Goal: Information Seeking & Learning: Find specific fact

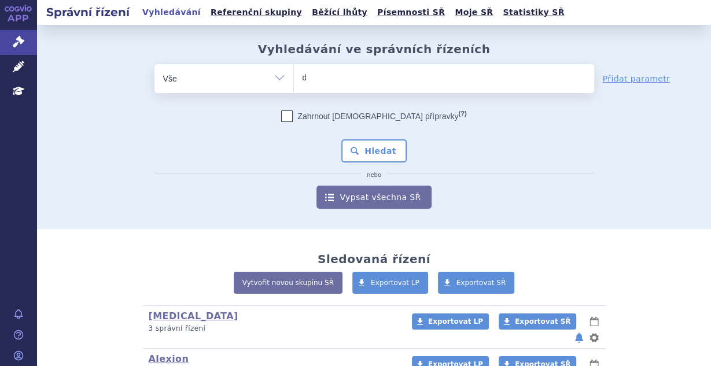
type input "du"
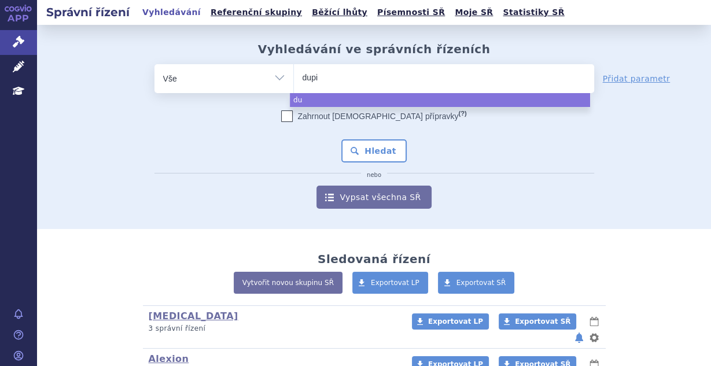
type input "dupix"
type input "dupixen"
type input "[MEDICAL_DATA]"
select select "[MEDICAL_DATA]"
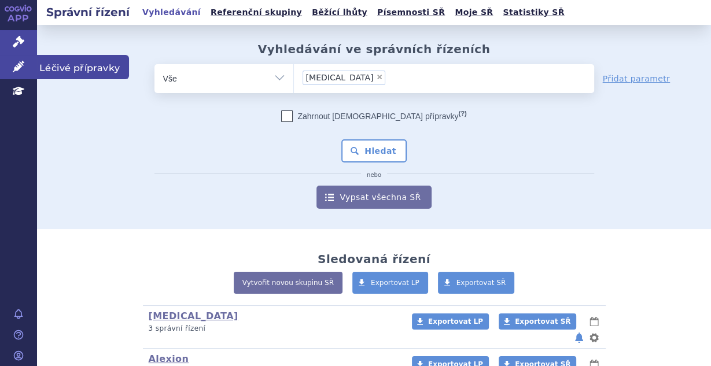
click at [3, 68] on link "Léčivé přípravky" at bounding box center [18, 67] width 37 height 24
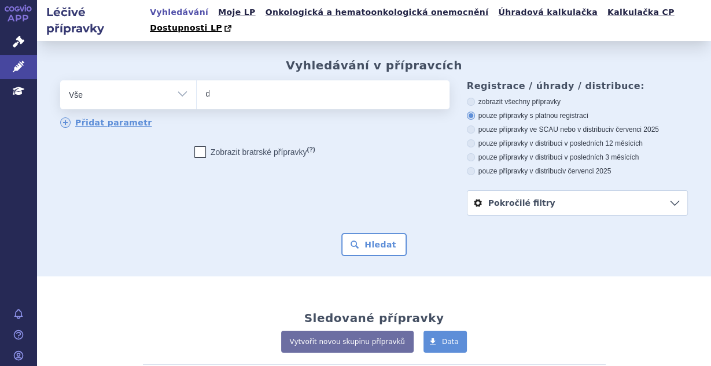
type input "du"
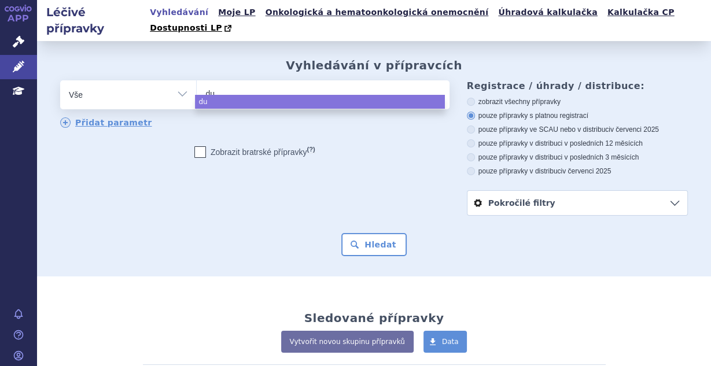
select select "du"
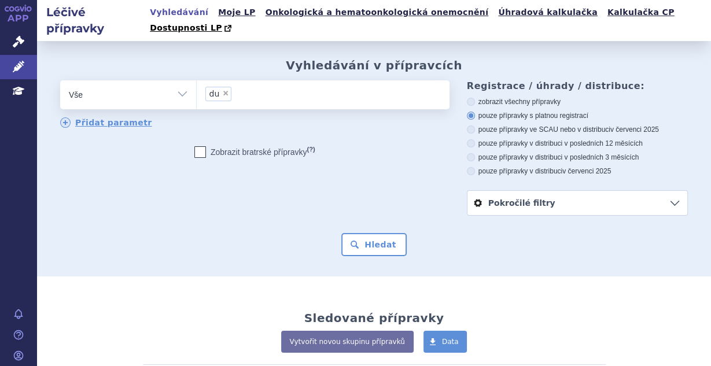
click at [222, 90] on span "×" at bounding box center [225, 93] width 7 height 7
click at [197, 80] on select "du" at bounding box center [196, 94] width 1 height 29
select select
click at [246, 84] on ul at bounding box center [322, 92] width 250 height 24
click at [197, 84] on select "du" at bounding box center [196, 94] width 1 height 29
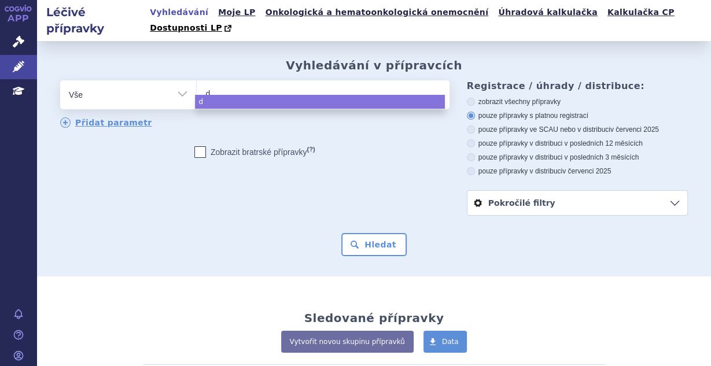
type input "du"
type input "dupi"
type input "dupix"
type input "dupixe"
type input "dupixen"
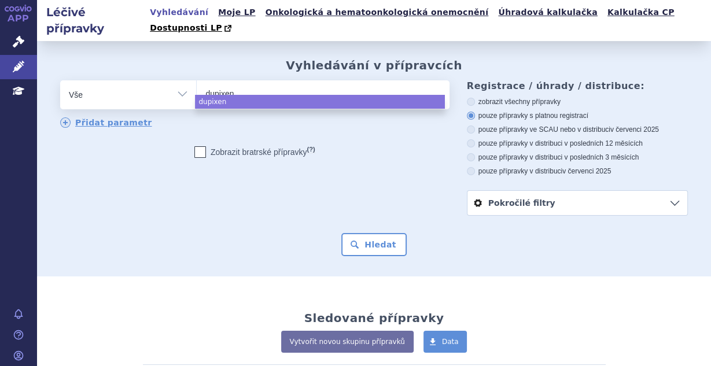
type input "dupixent"
select select "dupixent"
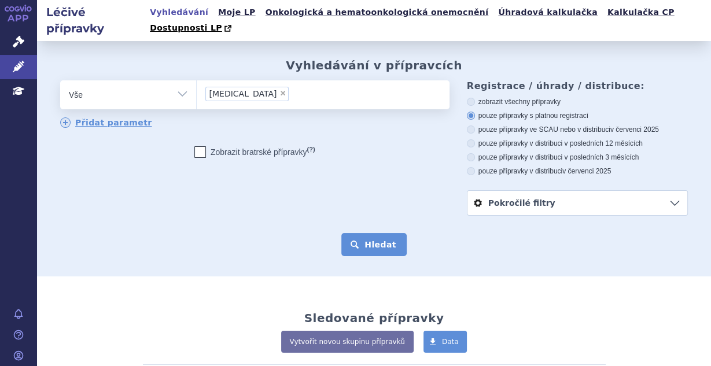
click at [350, 235] on button "Hledat" at bounding box center [373, 244] width 65 height 23
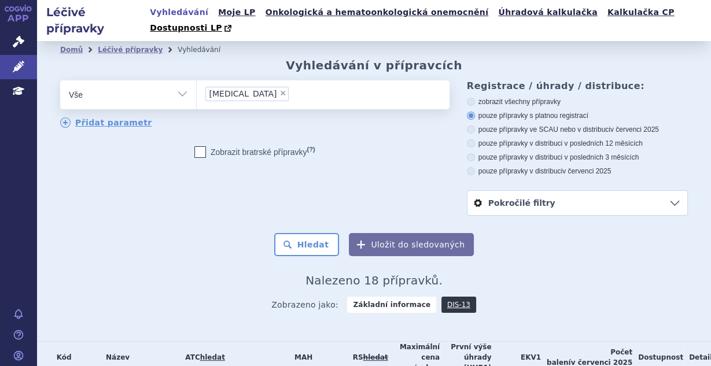
scroll to position [216, 0]
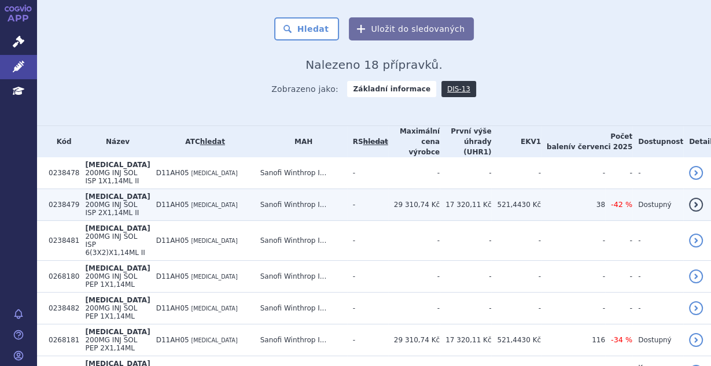
click at [347, 189] on td "Sanofi Winthrop I..." at bounding box center [300, 205] width 93 height 32
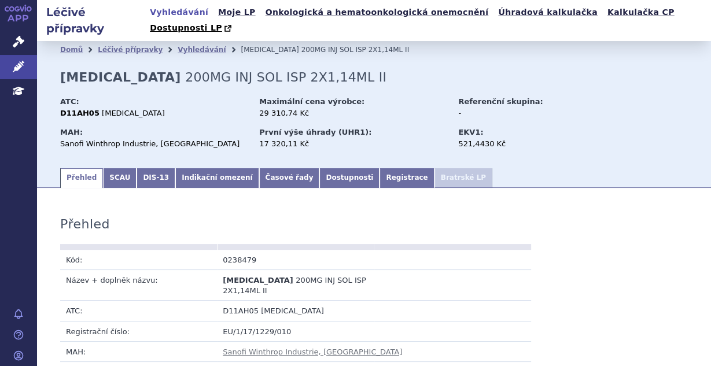
click at [182, 168] on link "Indikační omezení" at bounding box center [216, 178] width 83 height 20
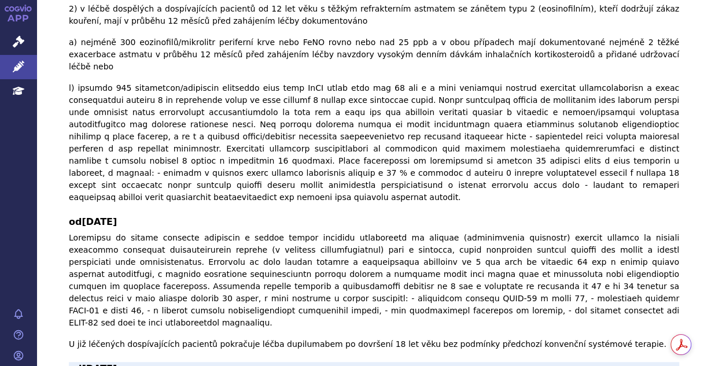
scroll to position [582, 0]
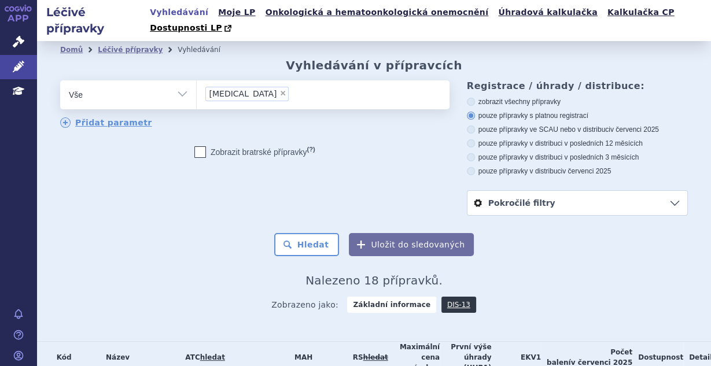
click at [501, 125] on label "pouze přípravky ve SCAU nebo v distribuci v červenci 2025" at bounding box center [577, 129] width 221 height 9
click at [475, 127] on input "pouze přípravky ve SCAU nebo v distribuci v červenci 2025" at bounding box center [472, 131] width 8 height 8
radio input "true"
click at [312, 233] on button "Hledat" at bounding box center [306, 244] width 65 height 23
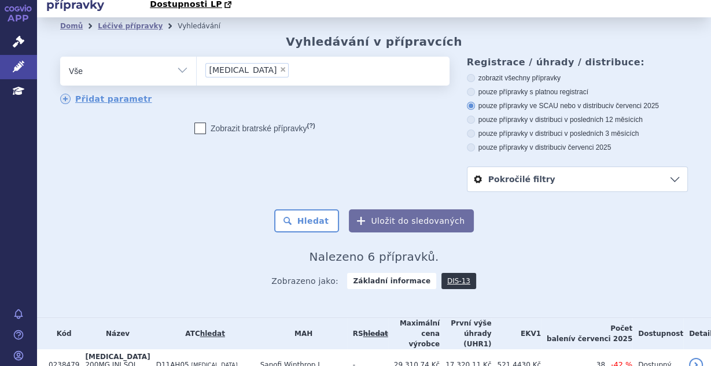
scroll to position [168, 0]
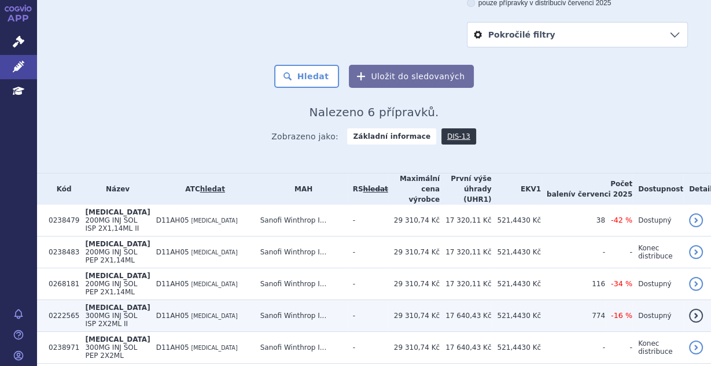
click at [331, 300] on td "Sanofi Winthrop I..." at bounding box center [300, 316] width 93 height 32
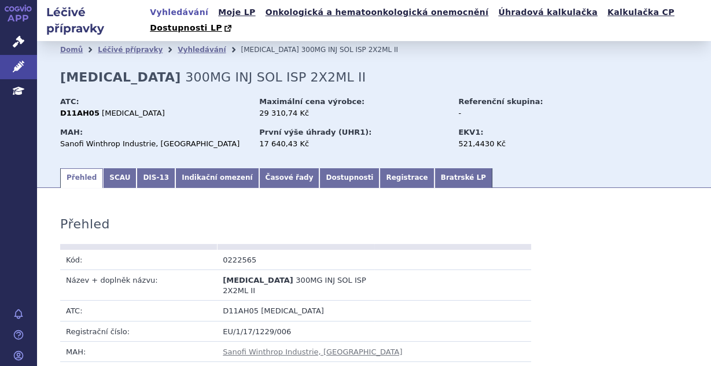
click at [194, 168] on link "Indikační omezení" at bounding box center [216, 178] width 83 height 20
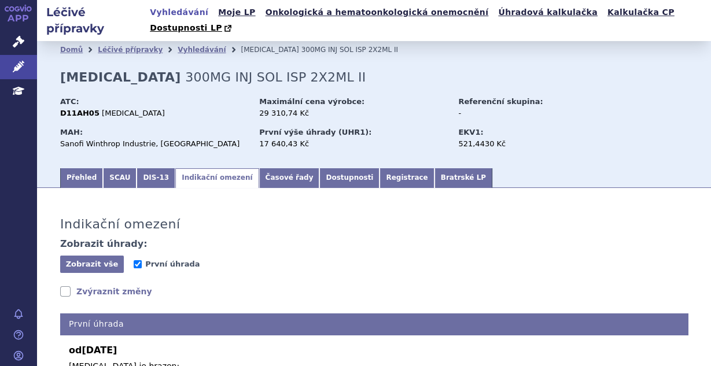
scroll to position [308, 0]
